Goal: Task Accomplishment & Management: Complete application form

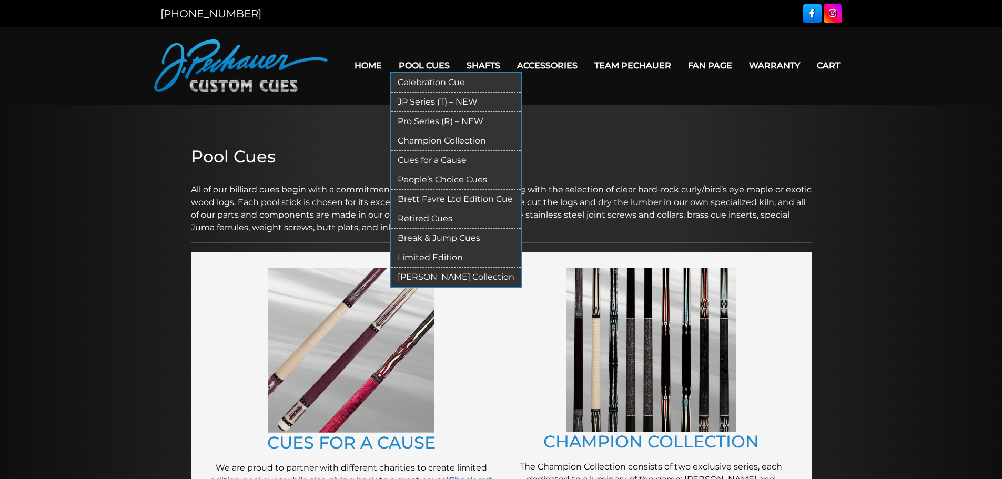
click at [433, 236] on link "Break & Jump Cues" at bounding box center [455, 238] width 129 height 19
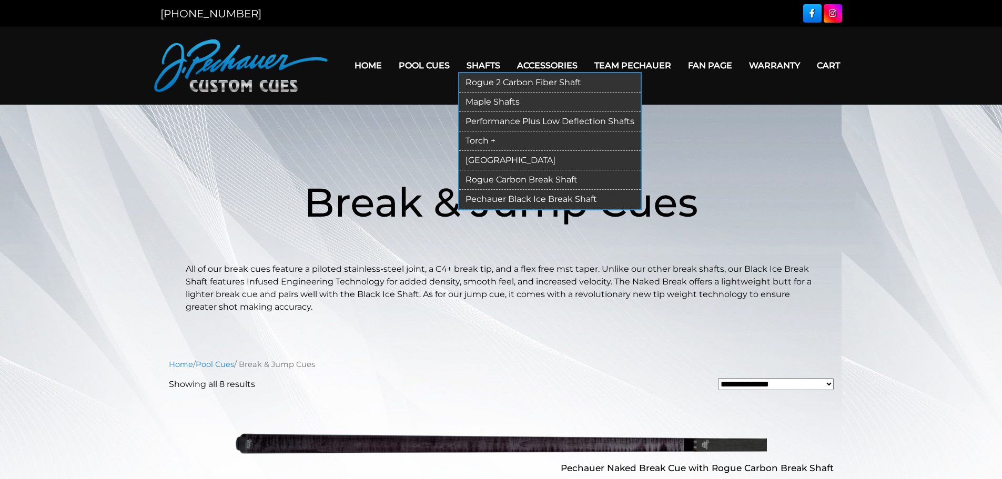
click at [494, 179] on link "Rogue Carbon Break Shaft" at bounding box center [549, 179] width 181 height 19
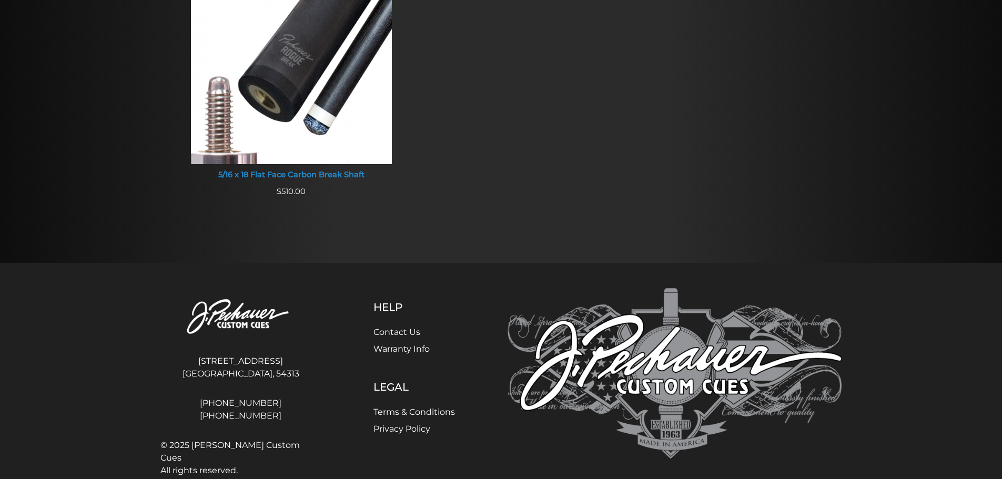
scroll to position [1024, 0]
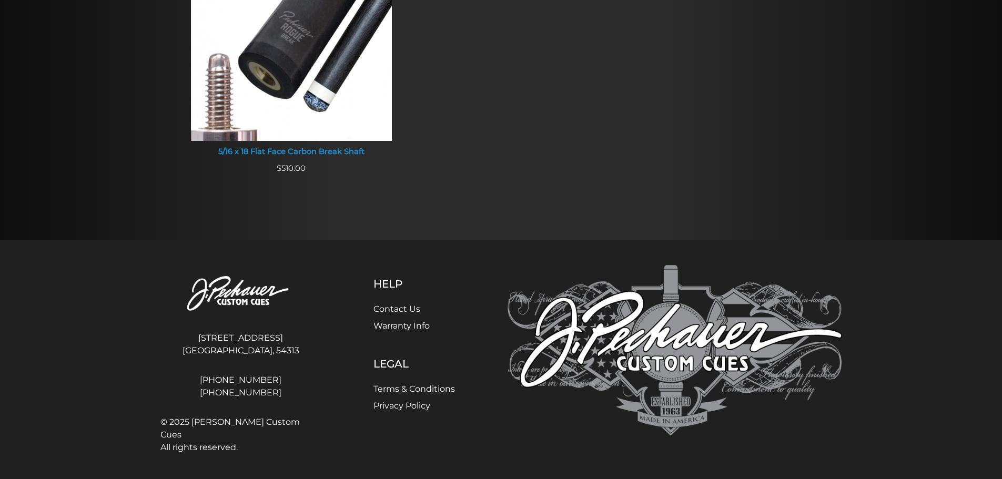
click at [414, 325] on link "Warranty Info" at bounding box center [401, 326] width 56 height 10
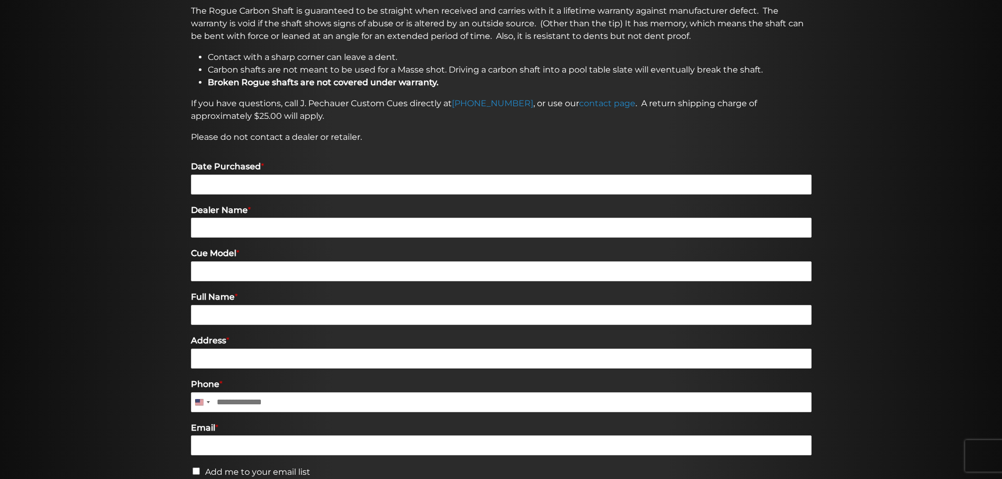
scroll to position [277, 0]
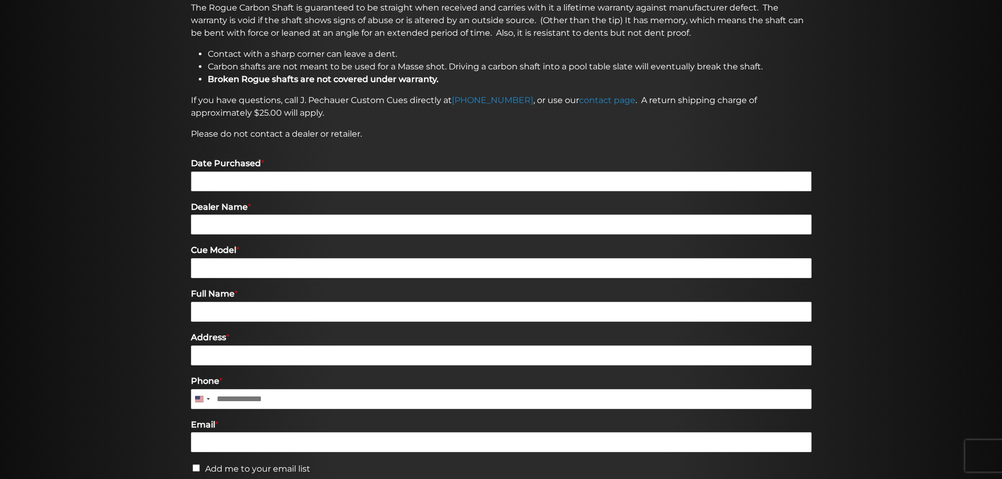
click at [293, 183] on input "Date Purchased *" at bounding box center [501, 181] width 621 height 20
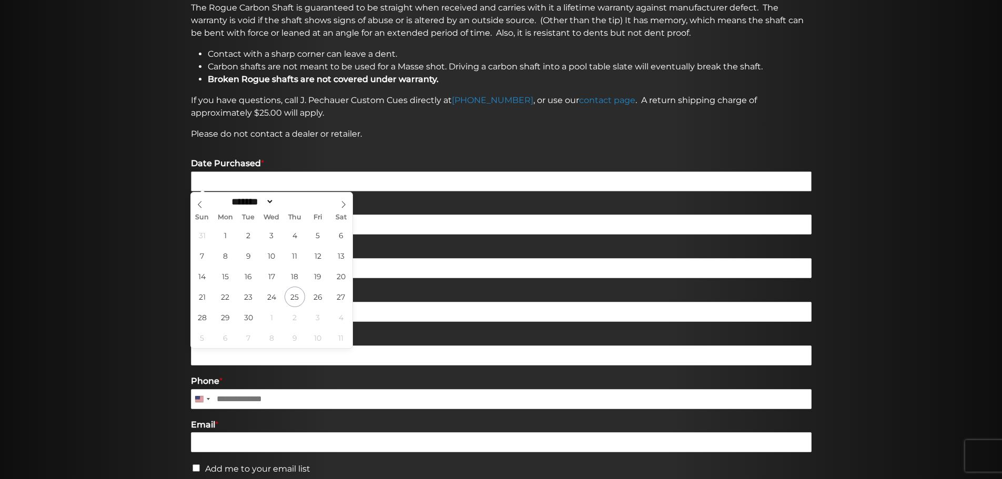
click at [293, 183] on input "Date Purchased *" at bounding box center [501, 181] width 621 height 20
click at [397, 141] on div "Warranty & Registration Pechauer pool cues purchased after January 1st, 2006 fr…" at bounding box center [501, 205] width 631 height 680
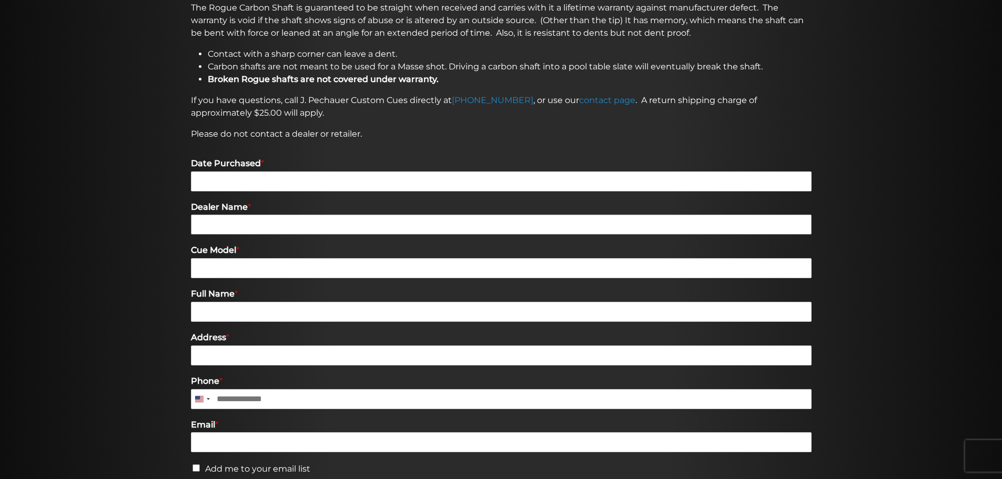
click at [272, 225] on input "Dealer Name *" at bounding box center [501, 225] width 621 height 20
type input "*"
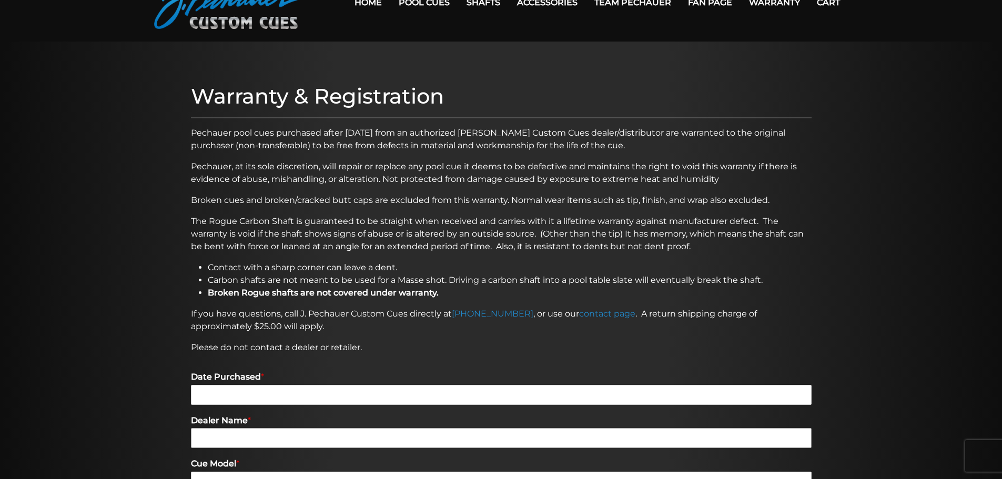
scroll to position [0, 0]
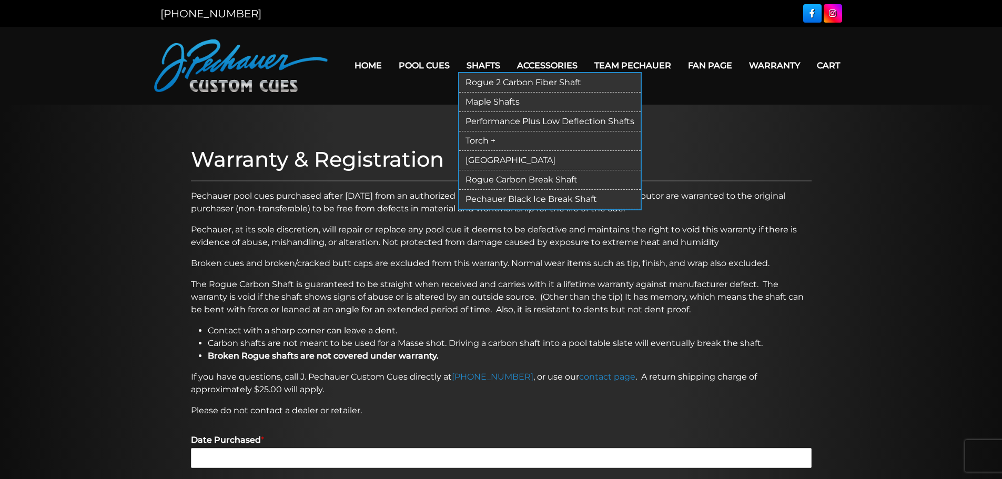
click at [487, 137] on link "Torch +" at bounding box center [549, 140] width 181 height 19
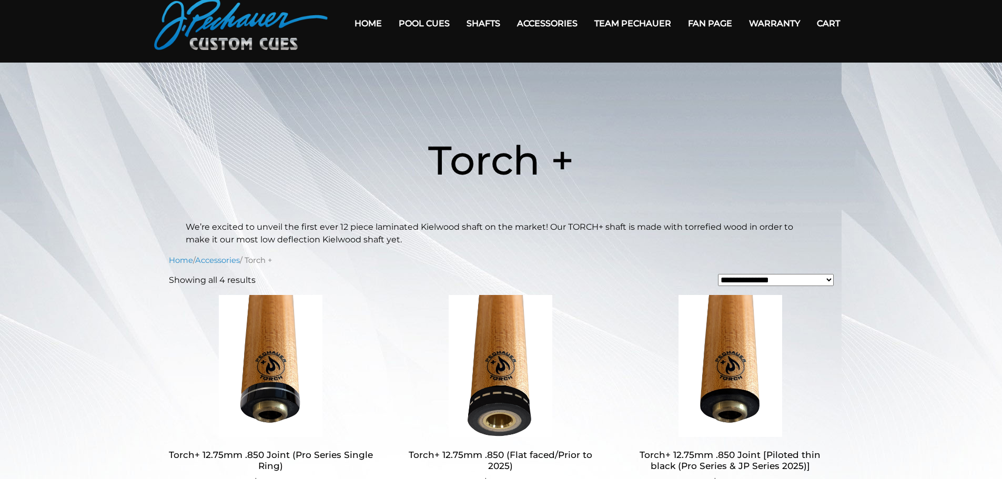
scroll to position [37, 0]
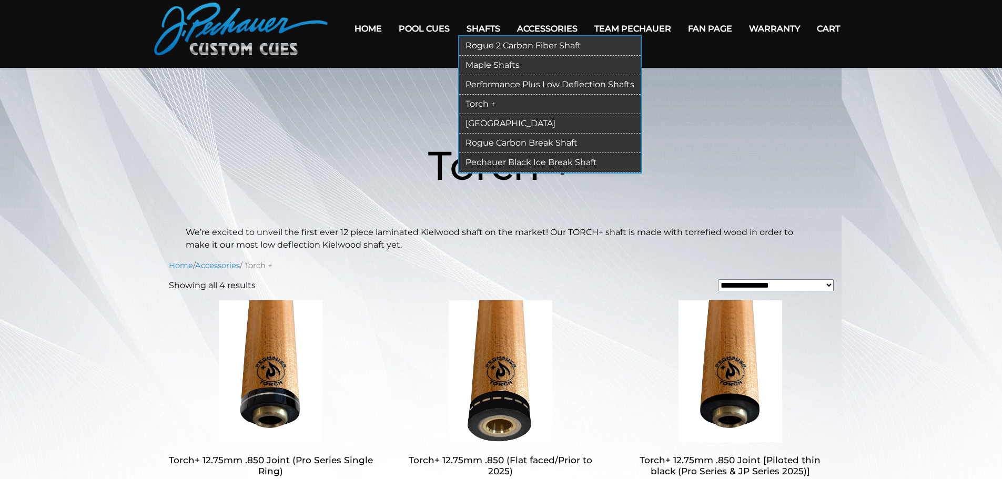
click at [501, 140] on link "Rogue Carbon Break Shaft" at bounding box center [549, 143] width 181 height 19
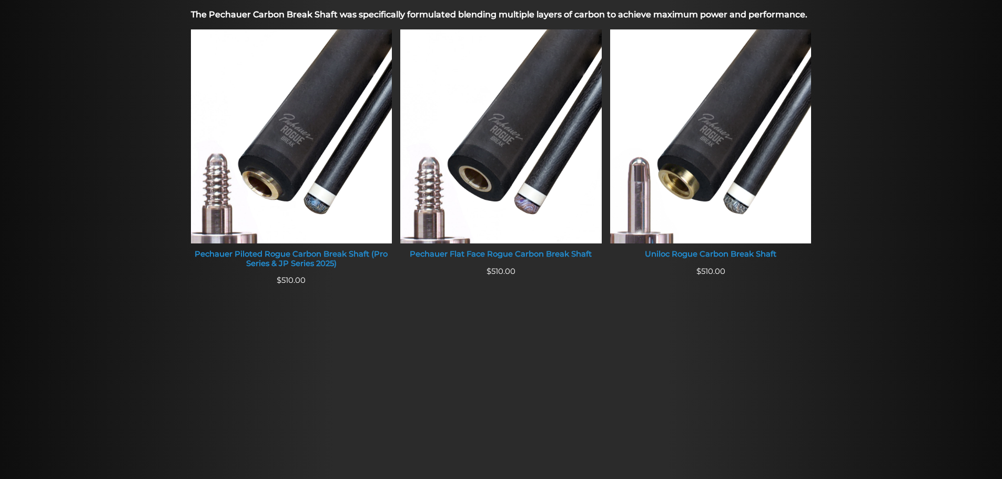
scroll to position [386, 0]
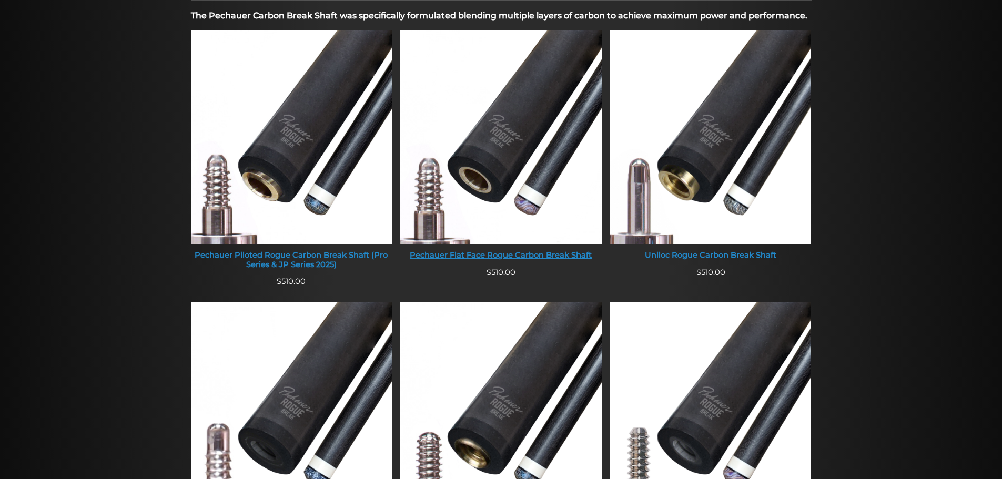
click at [518, 204] on img at bounding box center [500, 138] width 201 height 214
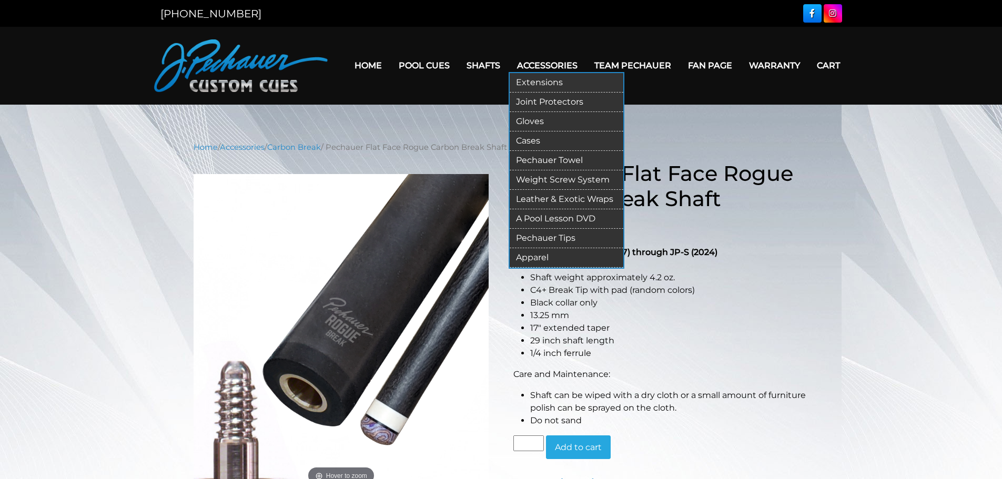
click at [550, 158] on link "Pechauer Towel" at bounding box center [567, 160] width 114 height 19
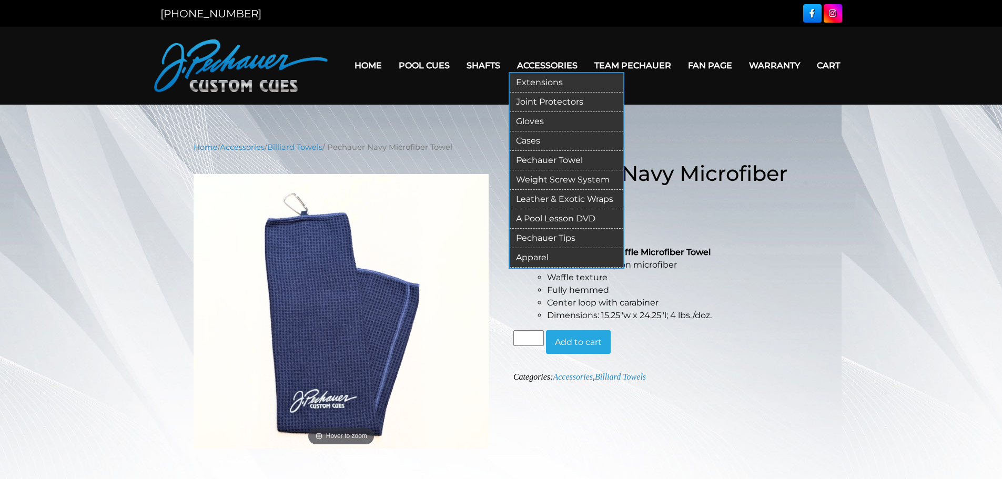
click at [559, 238] on link "Pechauer Tips" at bounding box center [567, 238] width 114 height 19
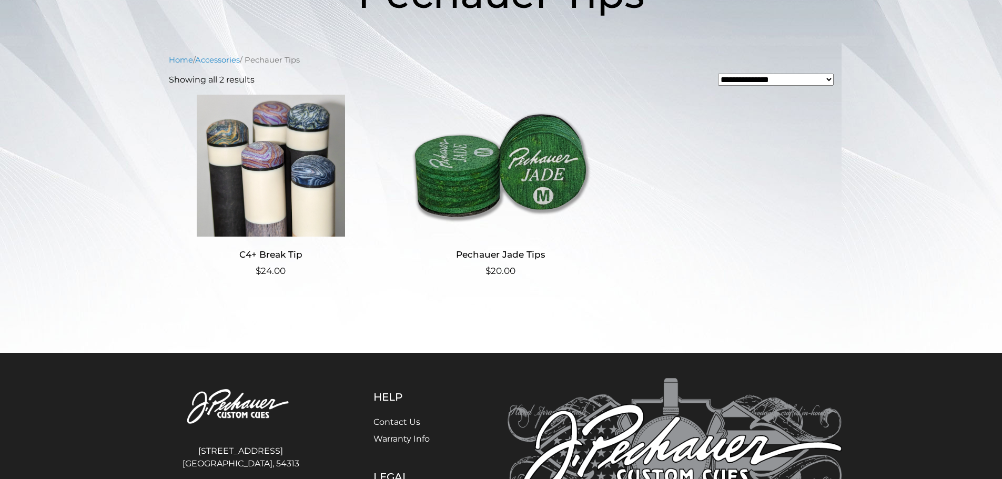
scroll to position [210, 0]
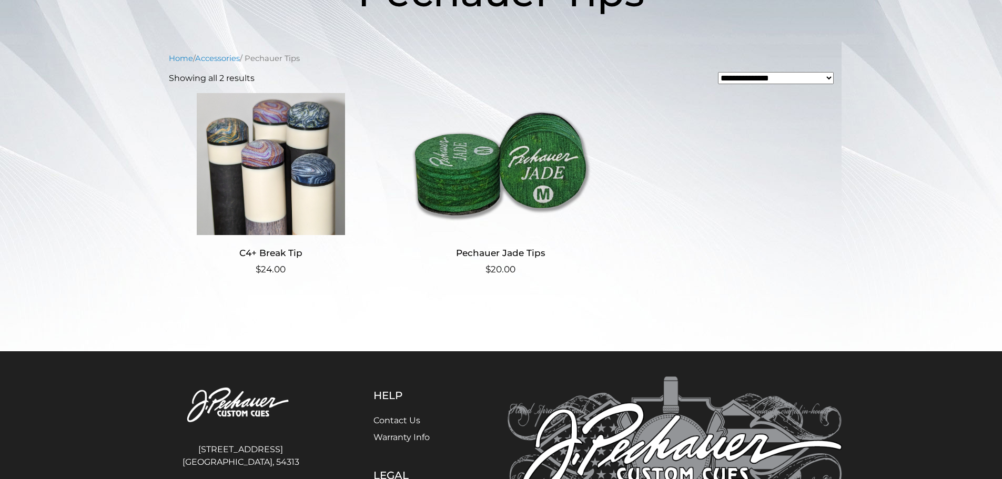
click at [302, 184] on img at bounding box center [271, 164] width 205 height 142
